Goal: Task Accomplishment & Management: Complete application form

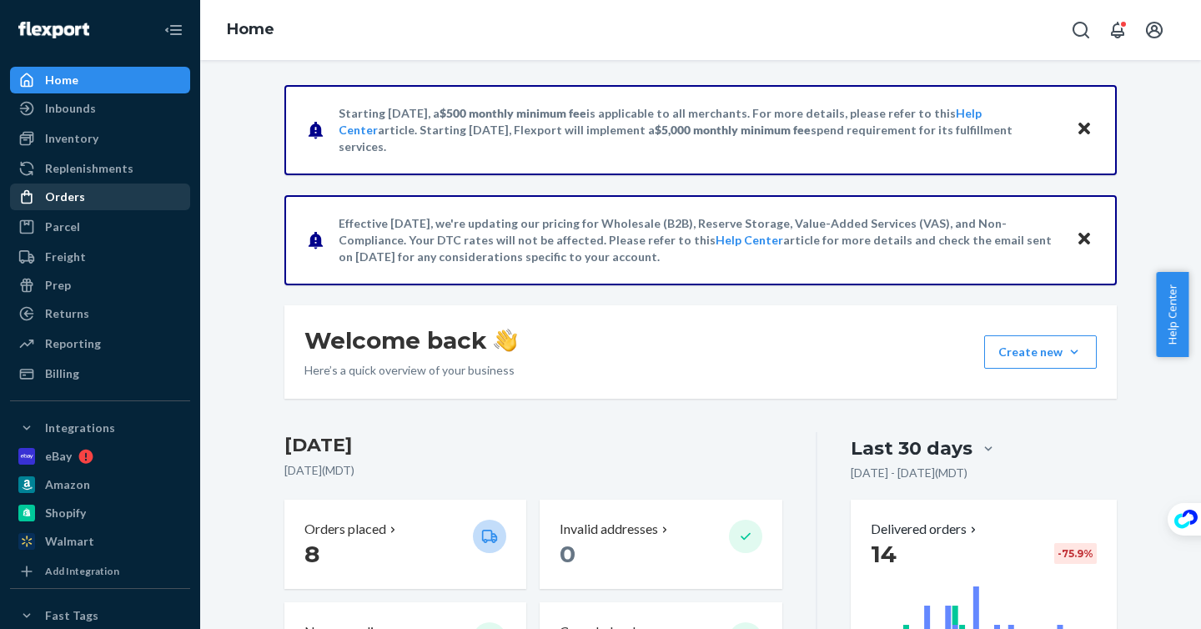
click at [102, 203] on div "Orders" at bounding box center [100, 196] width 177 height 23
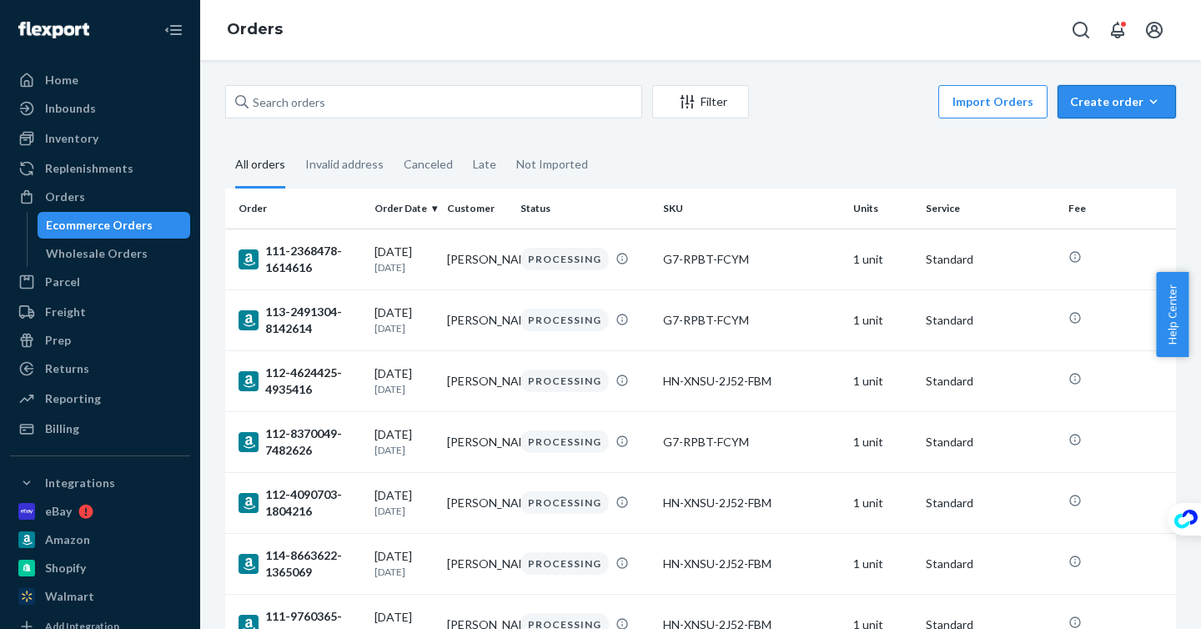
click at [1113, 109] on div "Create order" at bounding box center [1116, 101] width 93 height 17
click at [1097, 140] on span "Ecommerce order" at bounding box center [1126, 142] width 103 height 12
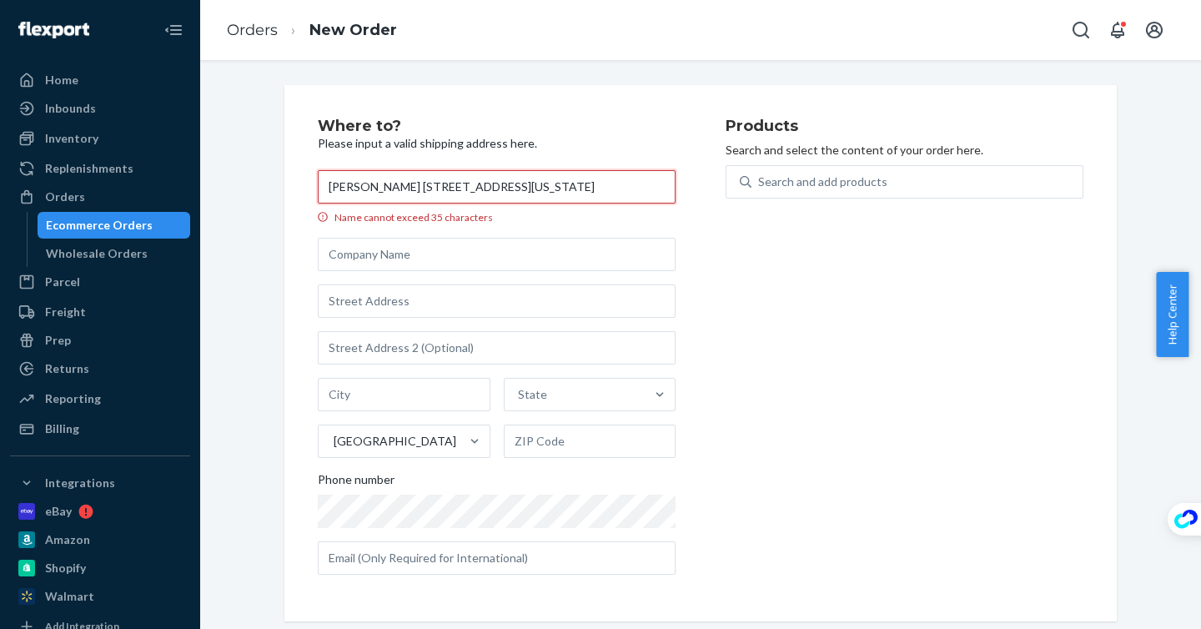
click at [602, 183] on input "Lucas Tepen 13407 S Mississippi River Rd Batchtown Copy city , IL 62006-6001 Un…" at bounding box center [497, 186] width 358 height 33
click at [604, 180] on input "Lucas Tepen 13407 S Mississippi River Rd Batchtown Copy city , IL 62006-6001 Un…" at bounding box center [497, 186] width 358 height 33
click at [626, 182] on input "Lucas Tepen 13407 S Mississippi River Rd Batchtown Copy city , IL 62006-6001 Un…" at bounding box center [497, 186] width 358 height 33
drag, startPoint x: 387, startPoint y: 188, endPoint x: 529, endPoint y: 189, distance: 141.8
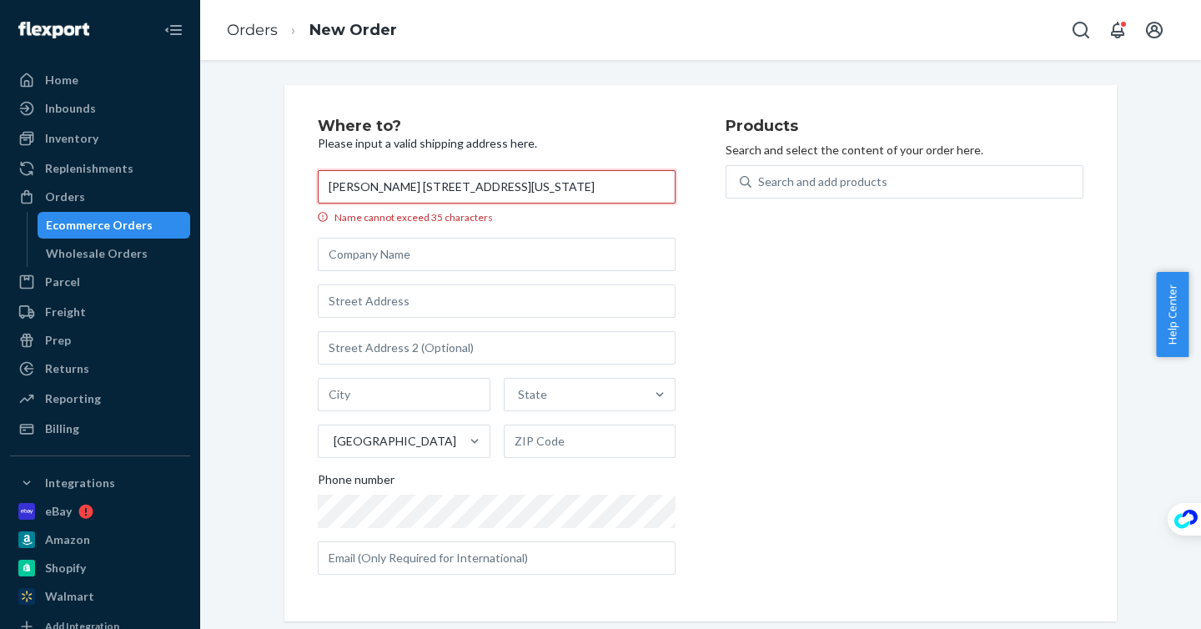
click at [530, 188] on input "Lucas Tepen 13407 S Mississippi River Rd Batchtown, IL 62006-6001 United States" at bounding box center [497, 186] width 358 height 33
drag, startPoint x: 477, startPoint y: 189, endPoint x: 446, endPoint y: 267, distance: 83.5
click at [447, 289] on div "Lucas Tepen 13407 S Mississippi River Rd Batchtown, IL 62006-6001 United States…" at bounding box center [497, 372] width 358 height 404
click at [522, 179] on input "Lucas Tepen 13407 S Mississippi River Rd Batchtown, IL 62006-6001 United States" at bounding box center [497, 186] width 358 height 33
drag, startPoint x: 505, startPoint y: 189, endPoint x: 389, endPoint y: 191, distance: 116.8
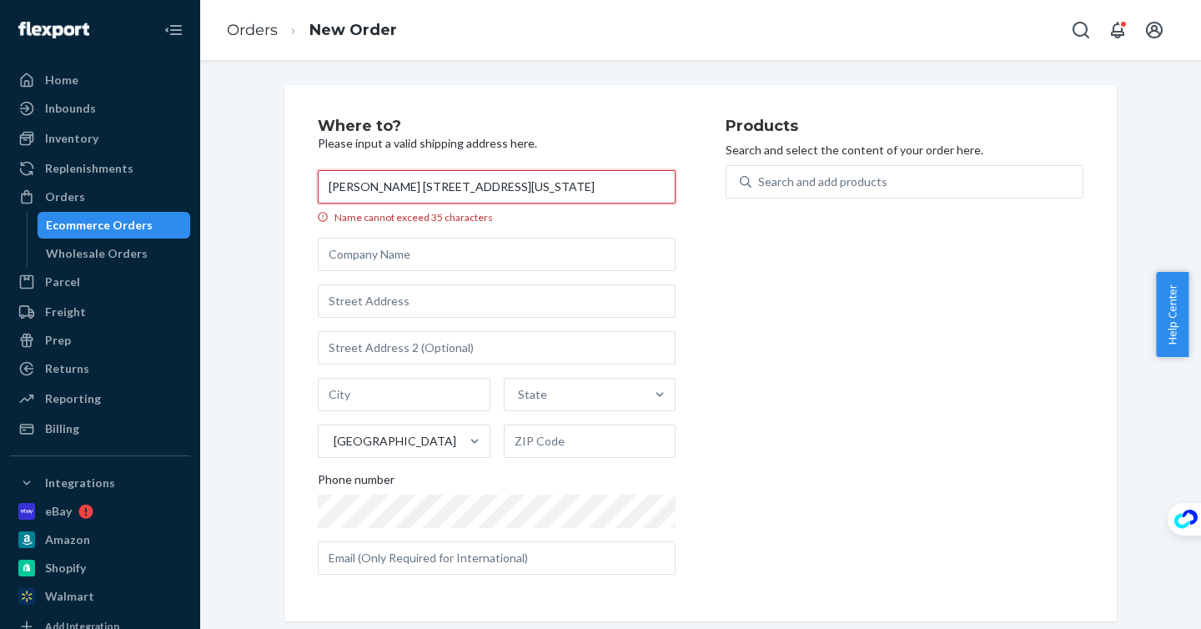
click at [389, 191] on input "Lucas Tepen 13407 S Mississippi River Rd Batchtown, IL 62006-6001 United States" at bounding box center [497, 186] width 358 height 33
type input "Lucas Tepen Batchtown, IL 62006-6001 United States"
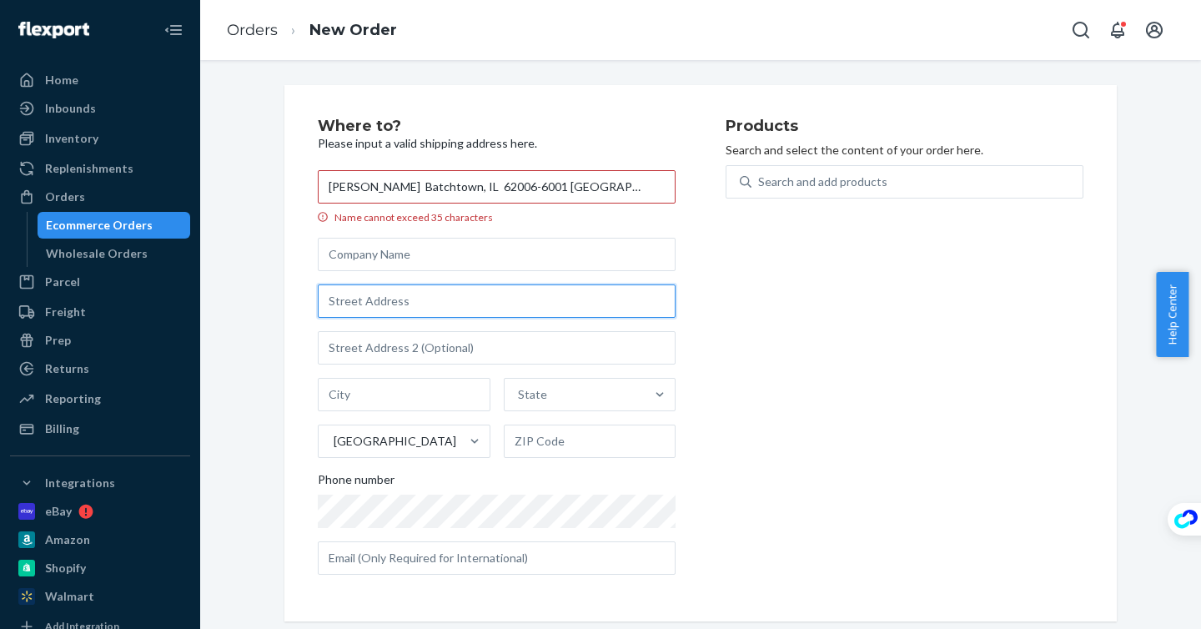
click at [369, 303] on input "text" at bounding box center [497, 300] width 358 height 33
paste input "13407 S Mississippi River Rd"
type input "13407 S Mississippi River Rd"
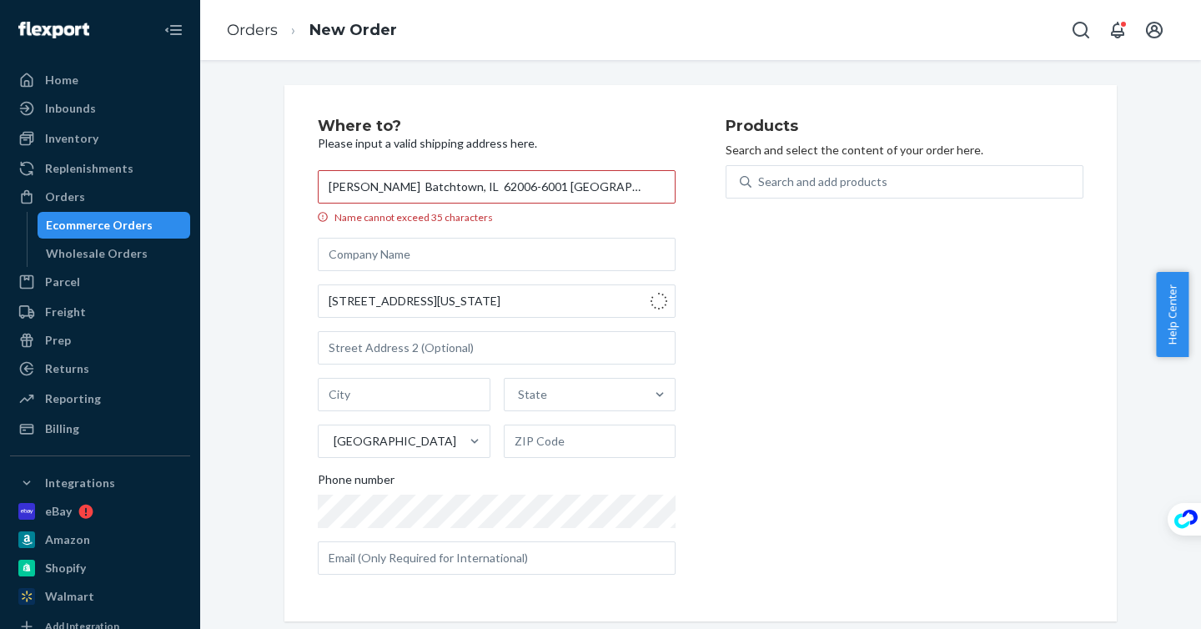
type input "Batchtown"
type input "62006"
drag, startPoint x: 388, startPoint y: 188, endPoint x: 869, endPoint y: 202, distance: 481.4
click at [869, 202] on div "Where to? Please input a valid shipping address here. Lucas Tepen Batchtown, IL…" at bounding box center [701, 352] width 766 height 469
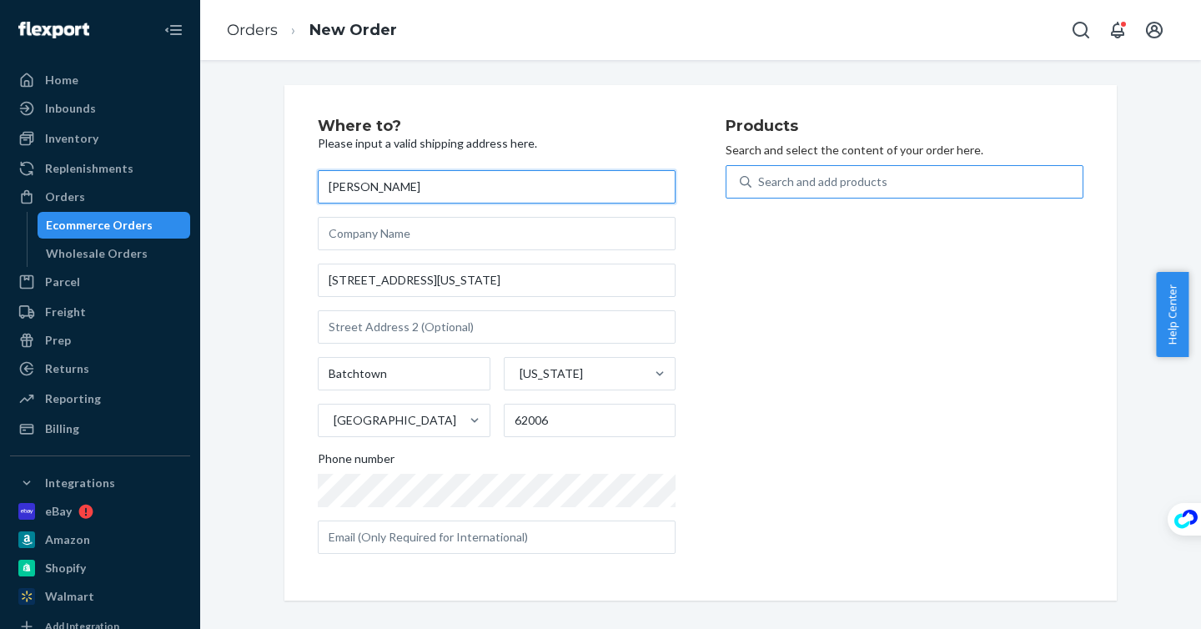
type input "[PERSON_NAME]"
click at [826, 176] on div "Search and add products" at bounding box center [822, 181] width 129 height 17
click at [760, 176] on input "Search and add products" at bounding box center [759, 181] width 2 height 17
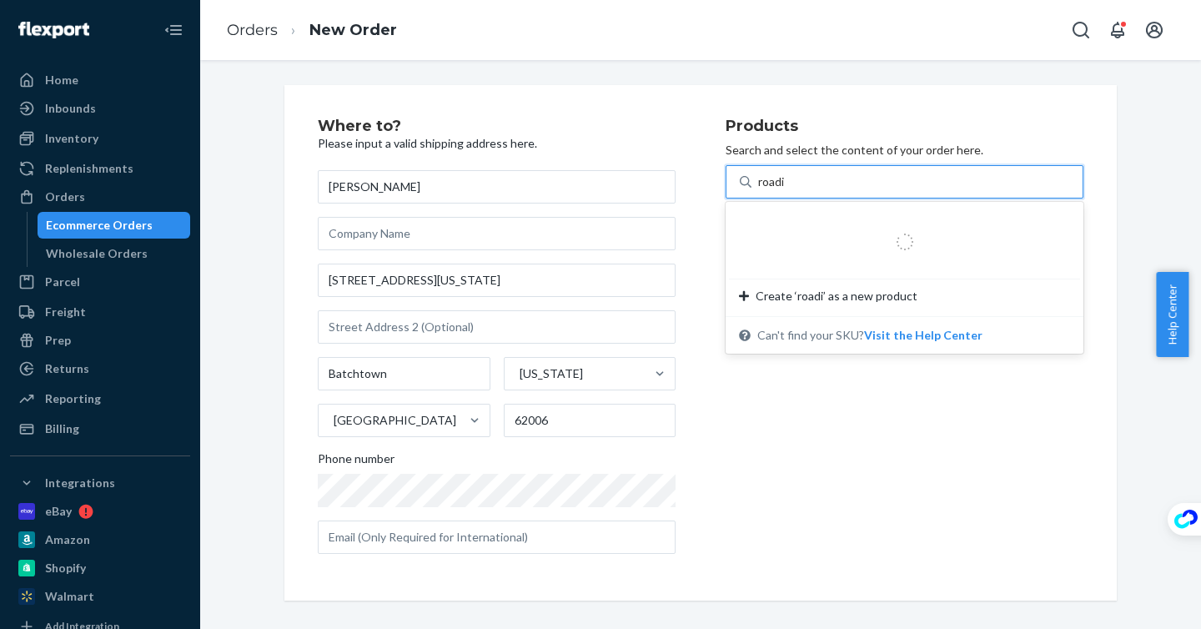
type input "roadie"
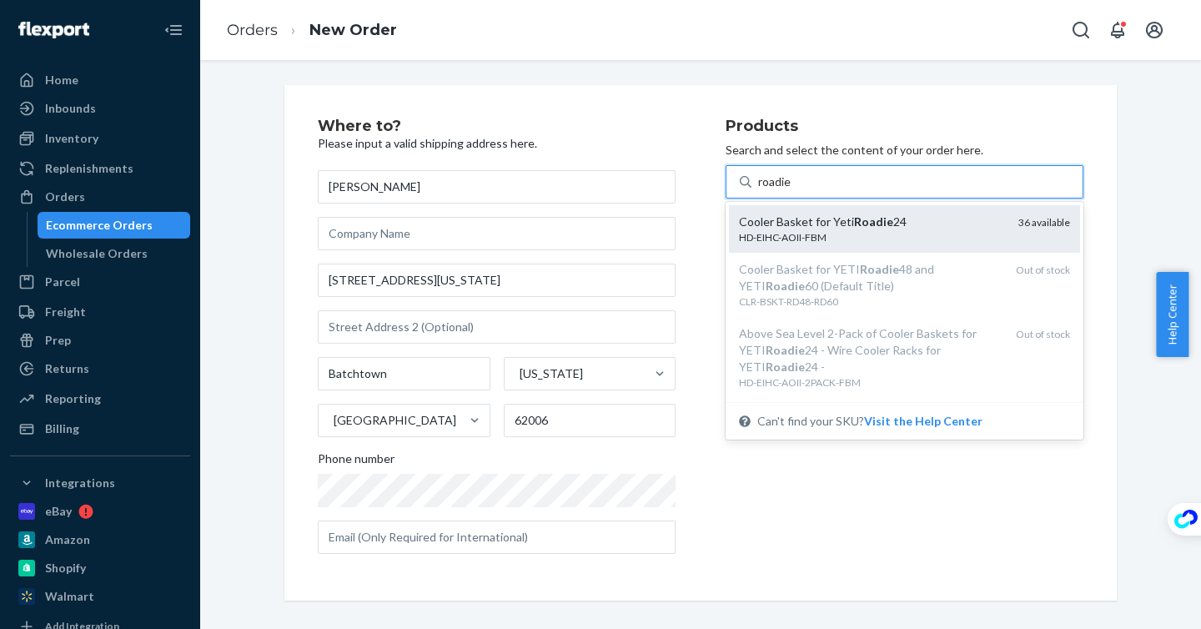
click at [919, 229] on div "Cooler Basket for Yeti Roadie 24" at bounding box center [872, 221] width 266 height 17
click at [792, 190] on input "roadie" at bounding box center [775, 181] width 34 height 17
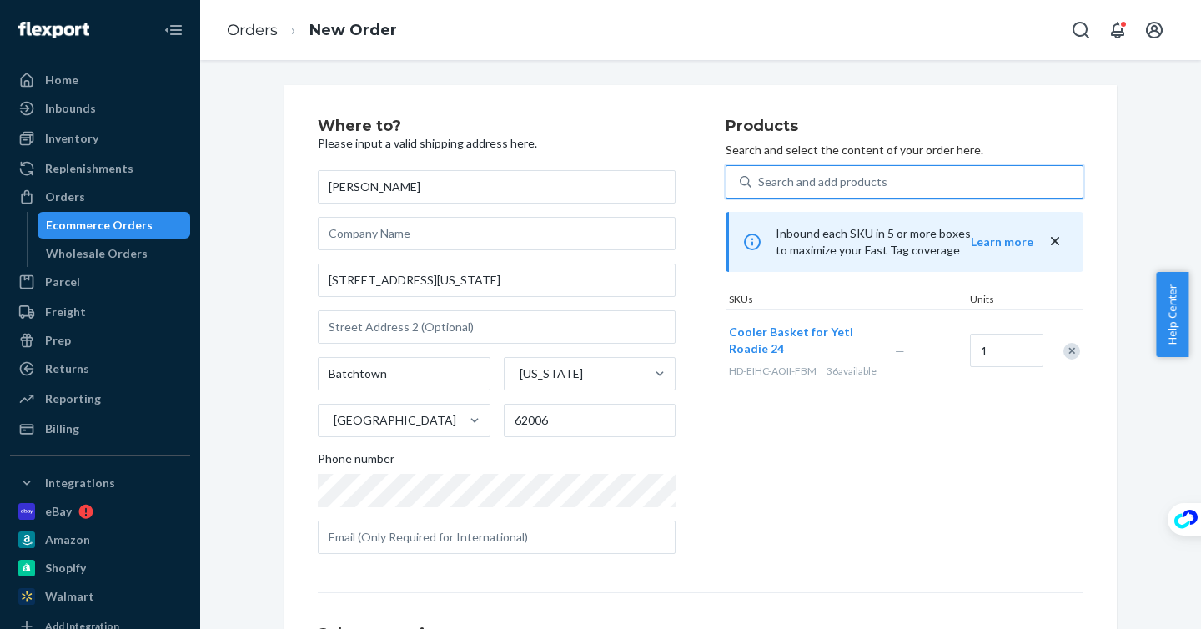
scroll to position [213, 0]
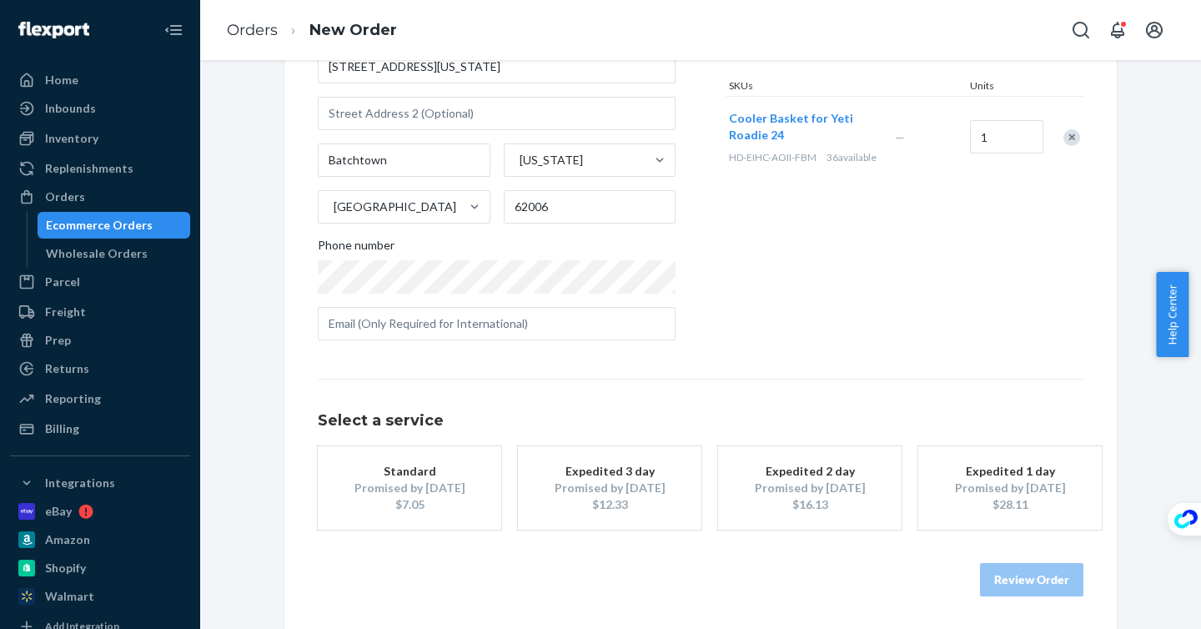
click at [402, 494] on button "Standard Promised by Sep 3, 2025 $7.05" at bounding box center [409, 487] width 183 height 83
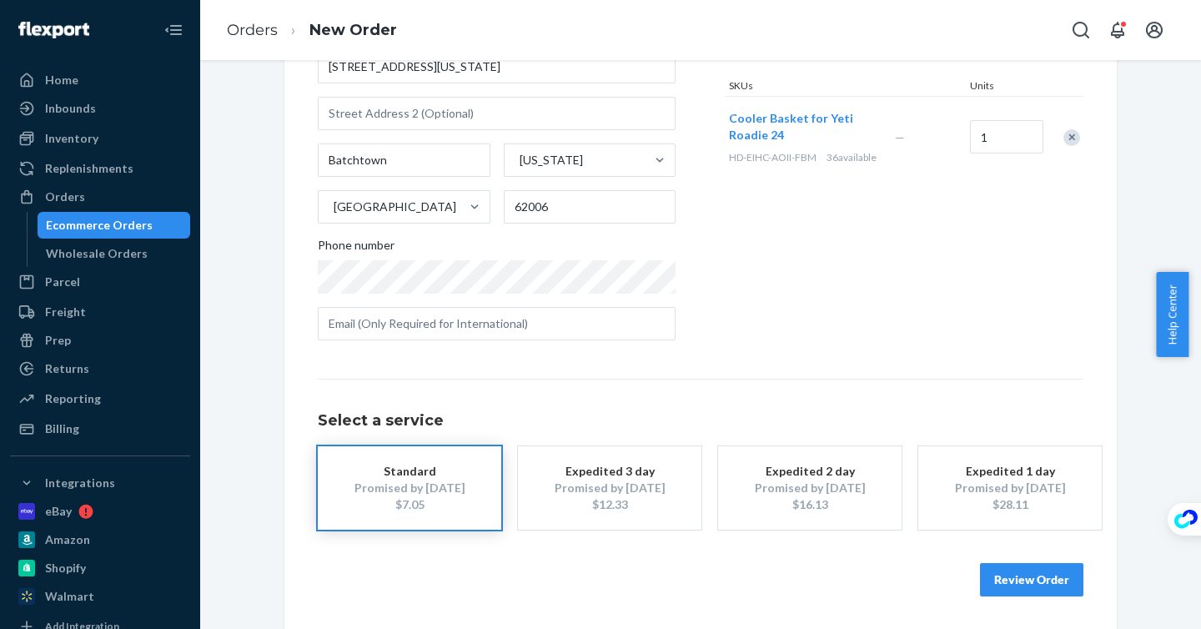
click at [1040, 565] on button "Review Order" at bounding box center [1031, 579] width 103 height 33
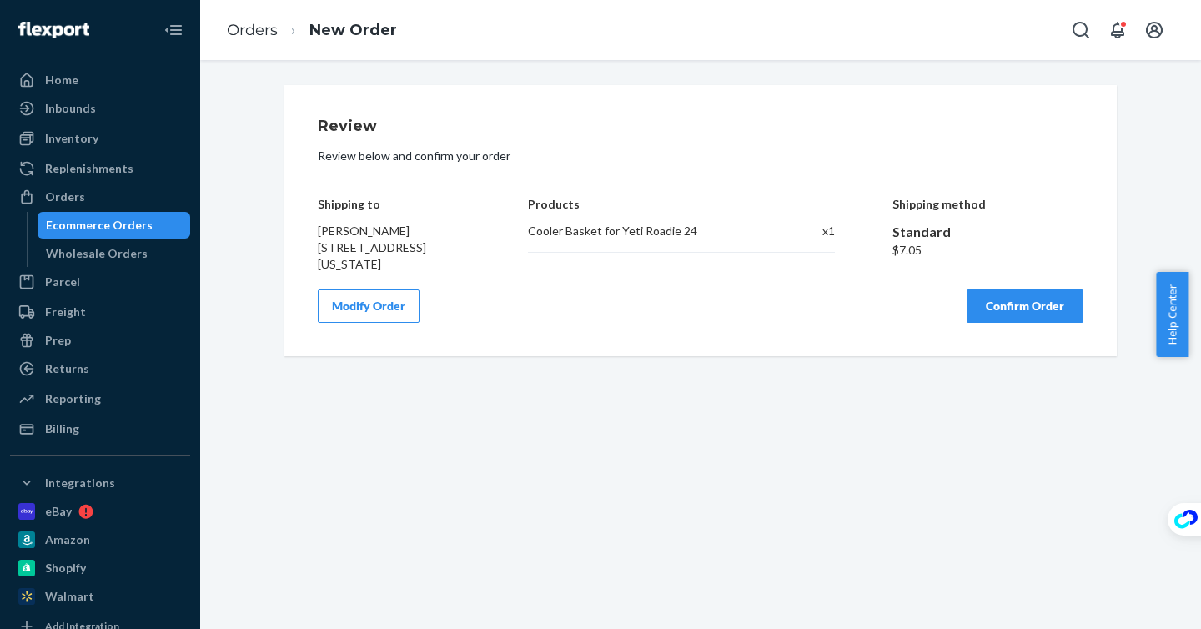
click at [987, 314] on button "Confirm Order" at bounding box center [1024, 305] width 117 height 33
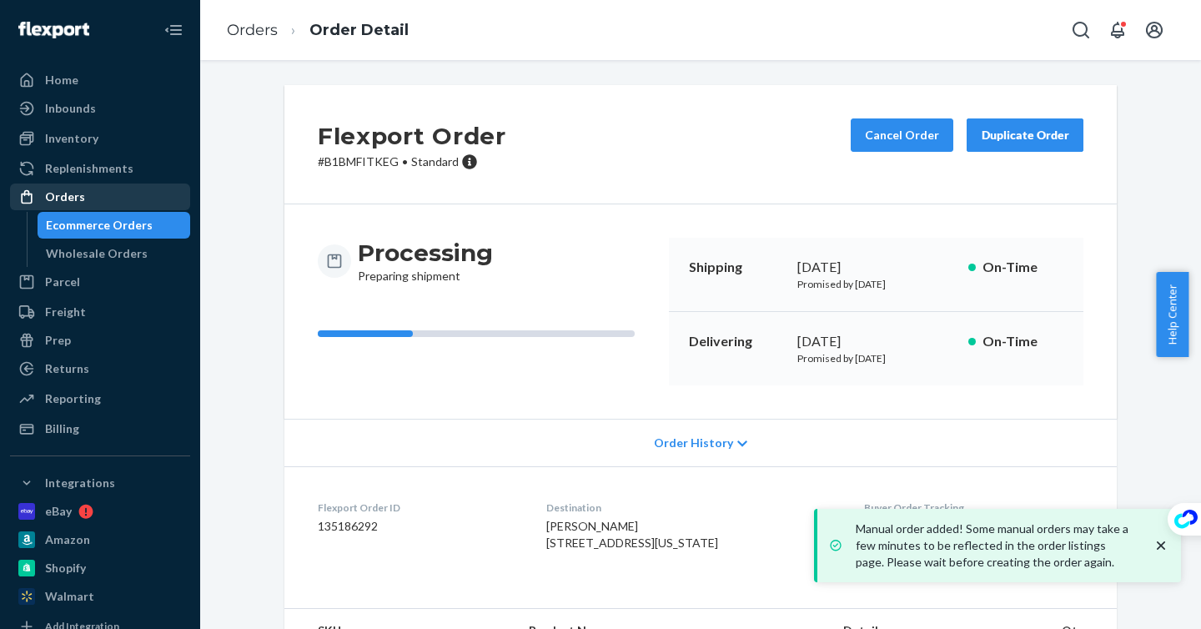
click at [113, 196] on div "Orders" at bounding box center [100, 196] width 177 height 23
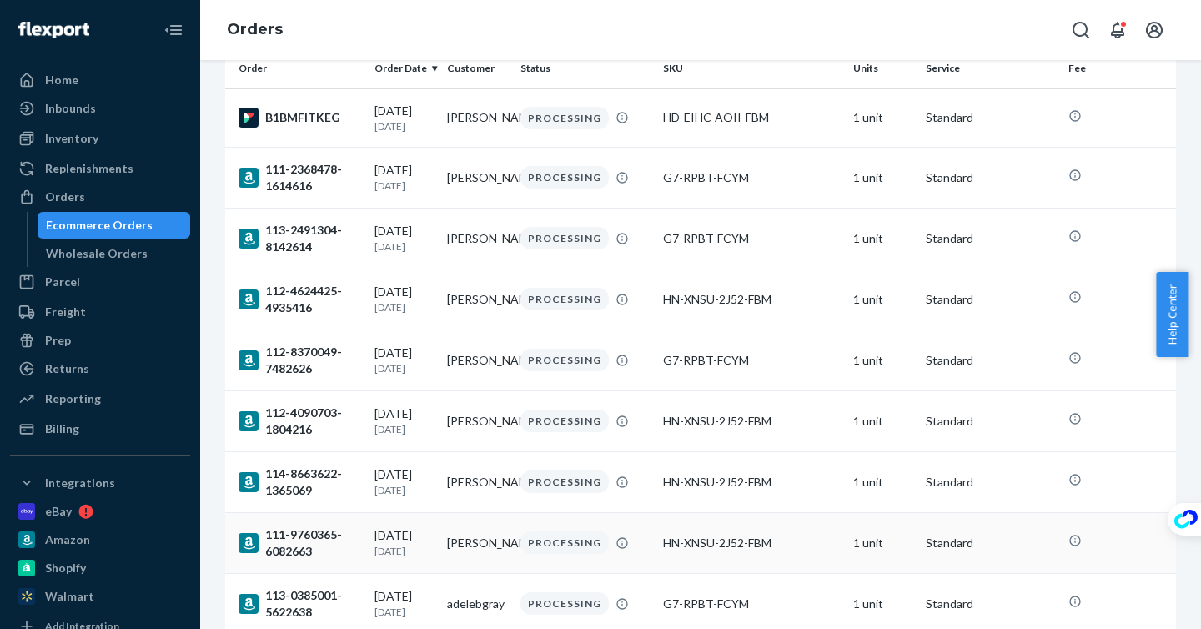
scroll to position [140, 0]
click at [143, 134] on div "Inventory" at bounding box center [100, 138] width 177 height 23
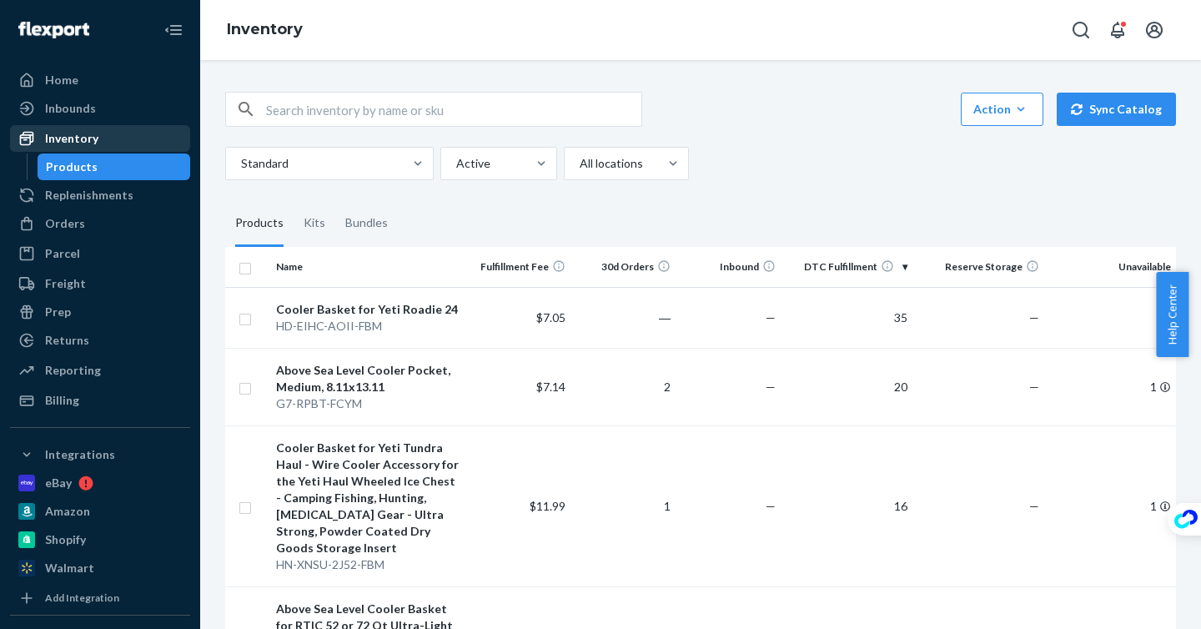
click at [133, 137] on div "Inventory" at bounding box center [100, 138] width 177 height 23
click at [108, 167] on div "Products" at bounding box center [114, 166] width 150 height 23
click at [137, 136] on div "Inventory" at bounding box center [100, 138] width 177 height 23
click at [98, 220] on div "Orders" at bounding box center [100, 223] width 177 height 23
